Goal: Task Accomplishment & Management: Manage account settings

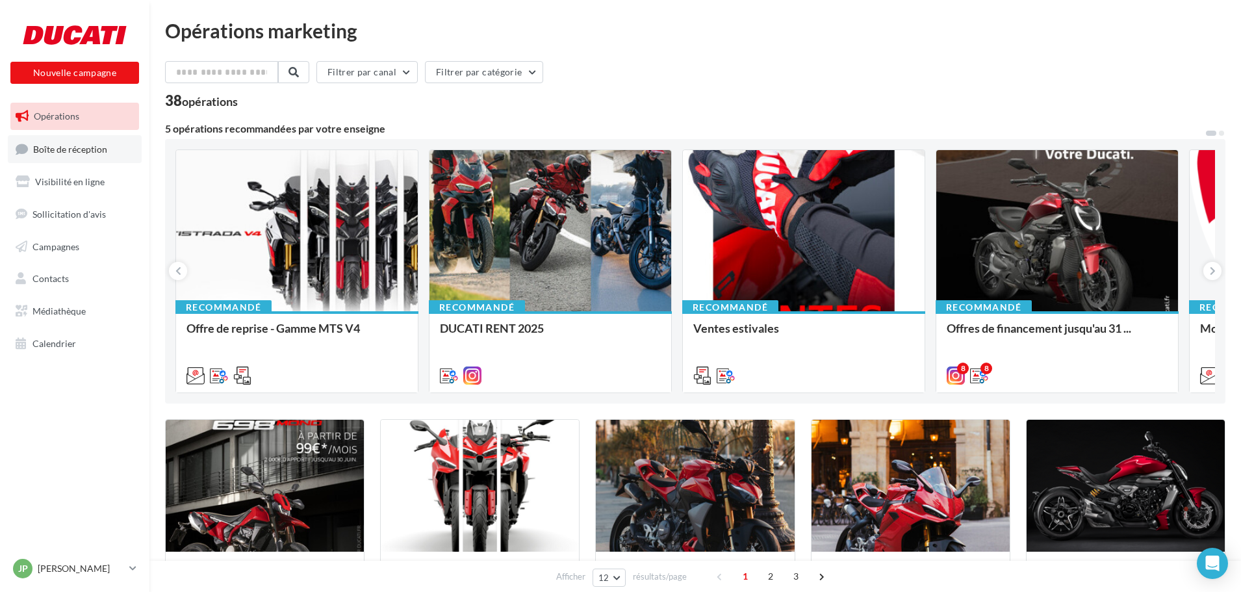
click at [73, 140] on link "Boîte de réception" at bounding box center [75, 149] width 134 height 28
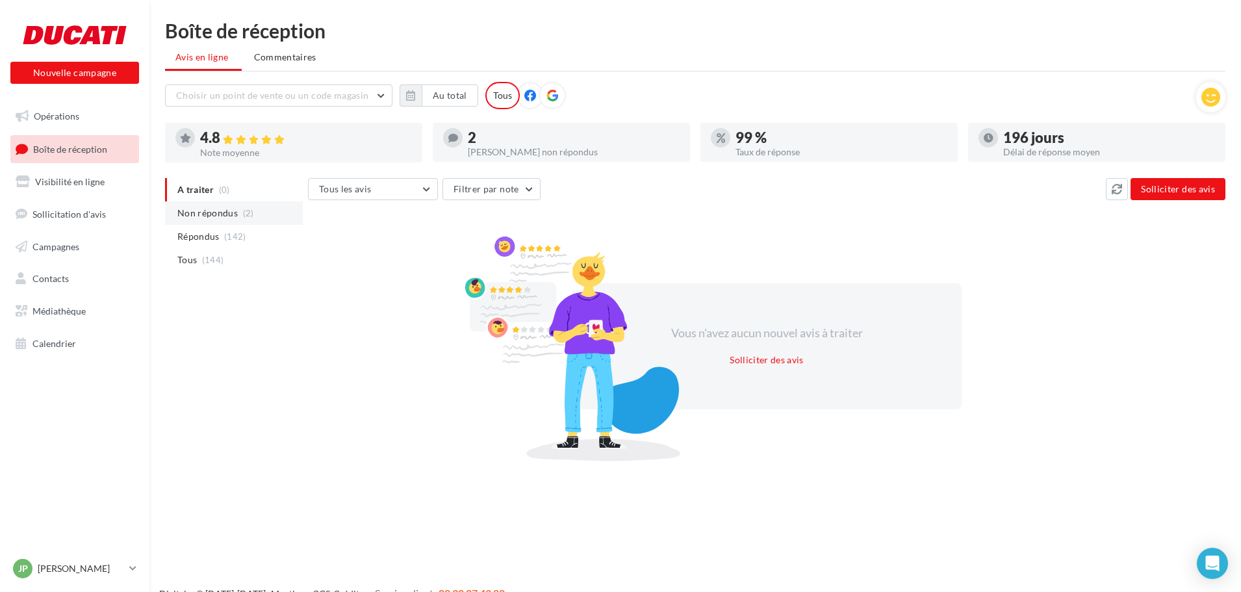
click at [233, 213] on span "Non répondus" at bounding box center [207, 213] width 60 height 13
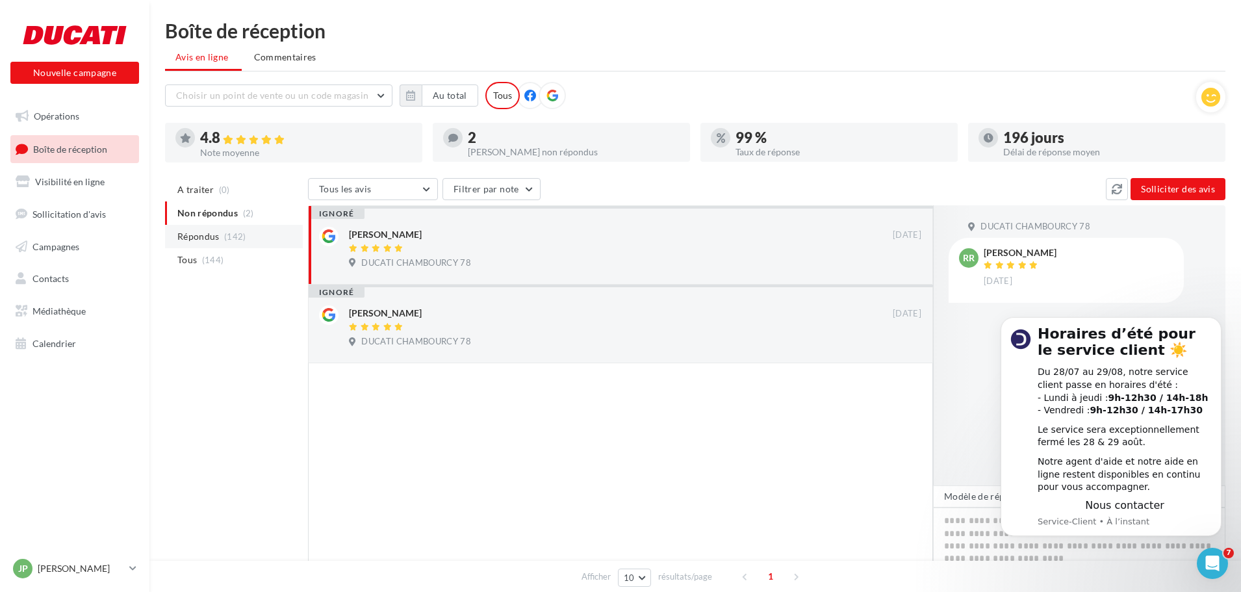
click at [209, 238] on span "Répondus" at bounding box center [198, 236] width 42 height 13
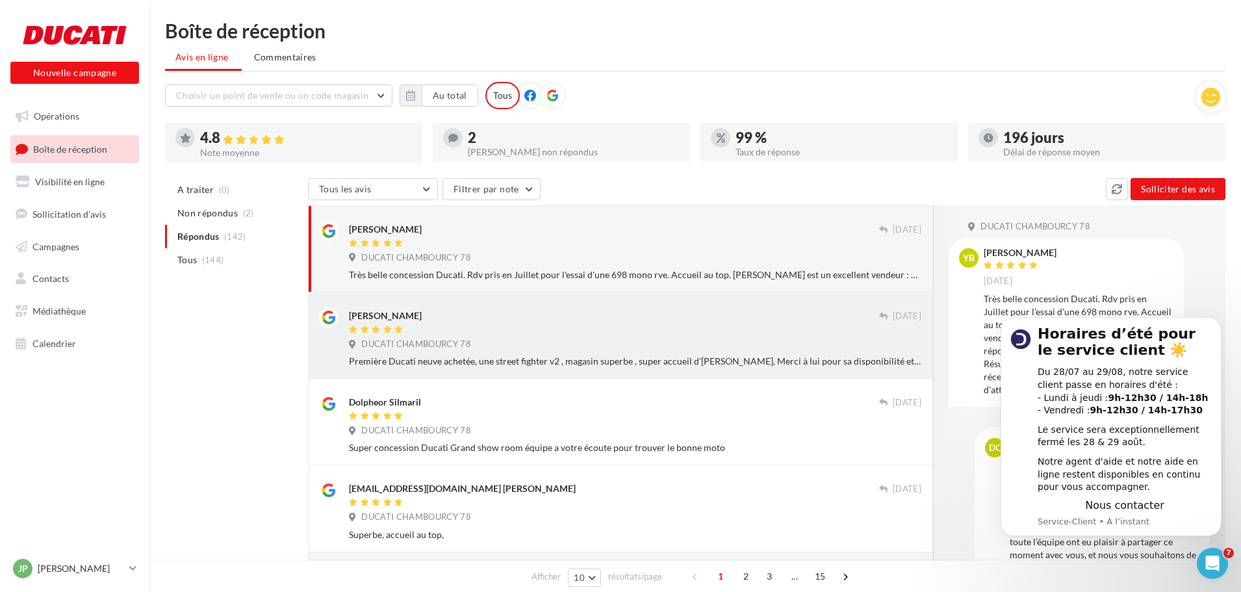
click at [434, 317] on div "Pascal Millien" at bounding box center [614, 315] width 530 height 14
click at [61, 125] on link "Opérations" at bounding box center [75, 116] width 134 height 27
